Goal: Navigation & Orientation: Find specific page/section

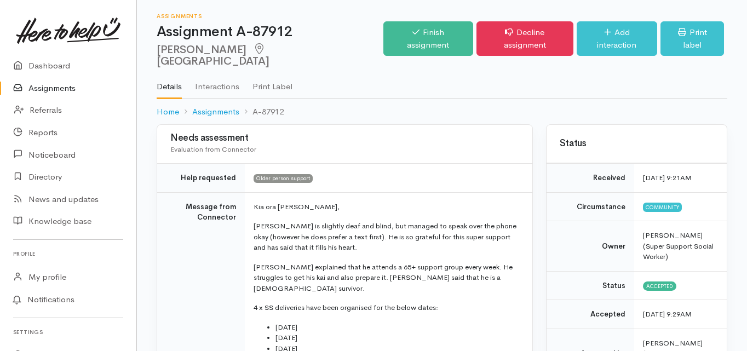
scroll to position [68, 0]
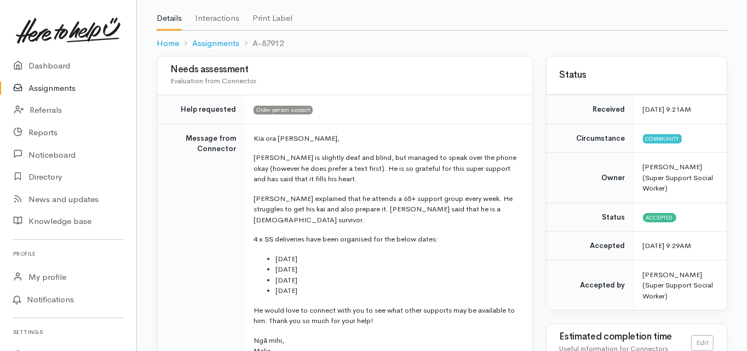
click at [157, 127] on td "Message from Connector" at bounding box center [201, 249] width 88 height 250
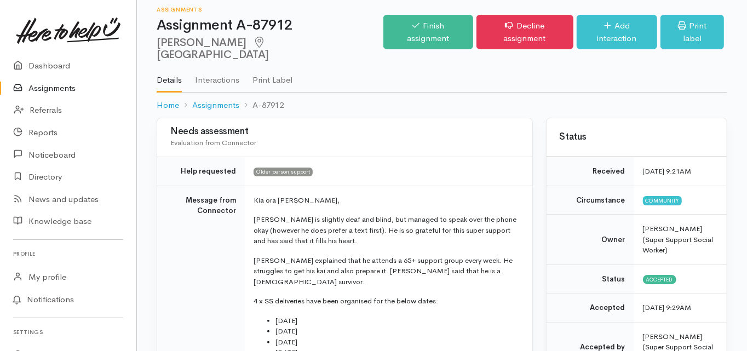
scroll to position [0, 0]
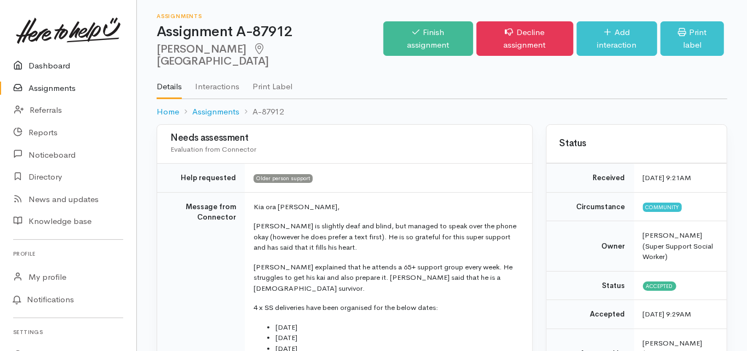
click at [45, 63] on link "Dashboard" at bounding box center [68, 66] width 136 height 22
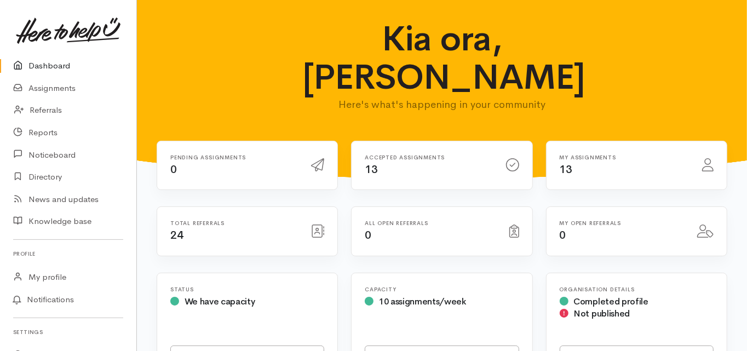
click at [47, 70] on link "Dashboard" at bounding box center [68, 66] width 136 height 22
